Goal: Task Accomplishment & Management: Manage account settings

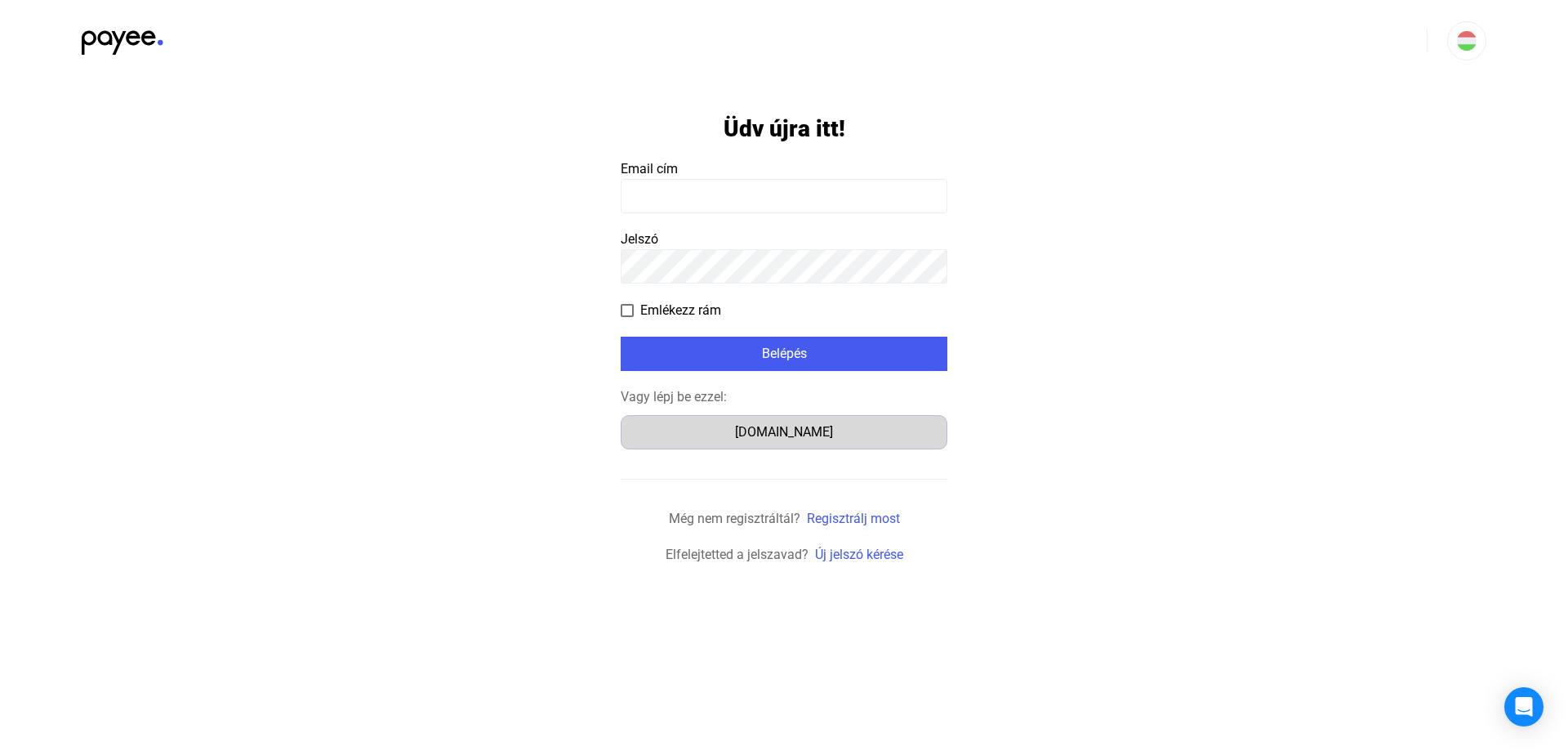
click at [780, 429] on div "[DOMAIN_NAME]" at bounding box center [784, 433] width 316 height 20
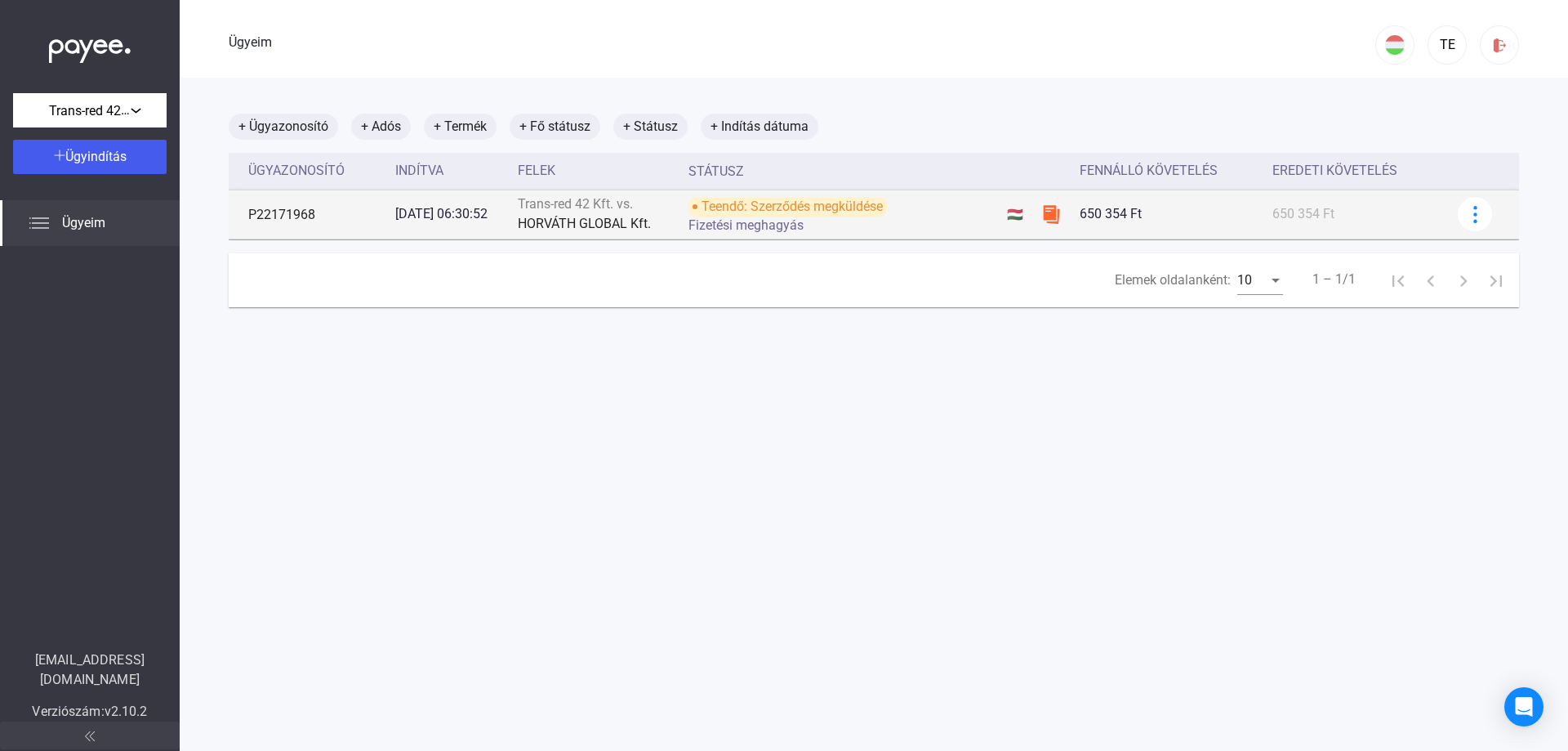
click at [859, 206] on font "Teendő: Szerződés megküldése" at bounding box center [792, 206] width 181 height 16
